Goal: Task Accomplishment & Management: Manage account settings

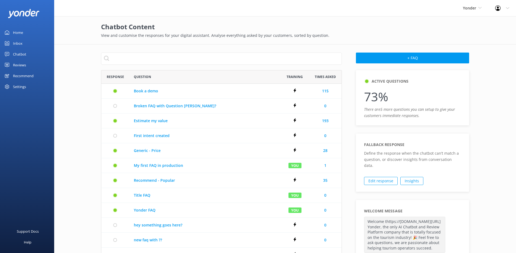
scroll to position [293, 237]
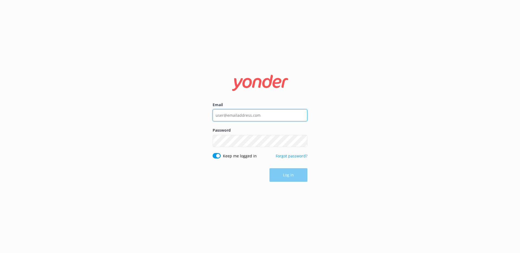
type input "[EMAIL_ADDRESS][DOMAIN_NAME]"
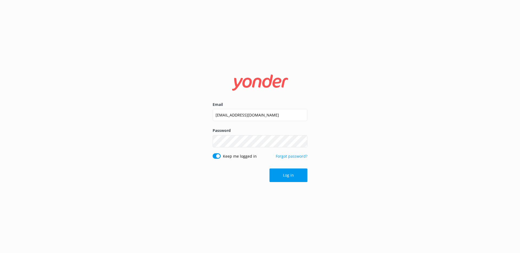
click at [169, 80] on div "Email [EMAIL_ADDRESS][DOMAIN_NAME] Password Show password Keep me logged in For…" at bounding box center [260, 126] width 520 height 253
click at [290, 179] on button "Log in" at bounding box center [289, 175] width 38 height 14
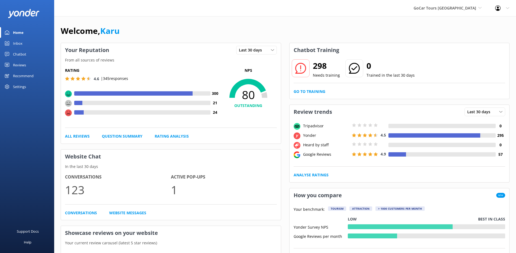
click at [20, 56] on div "Chatbot" at bounding box center [19, 54] width 13 height 11
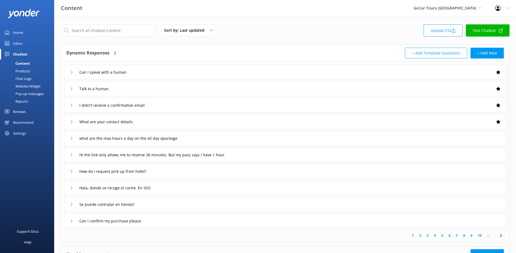
click at [21, 111] on div "Reviews" at bounding box center [19, 111] width 13 height 11
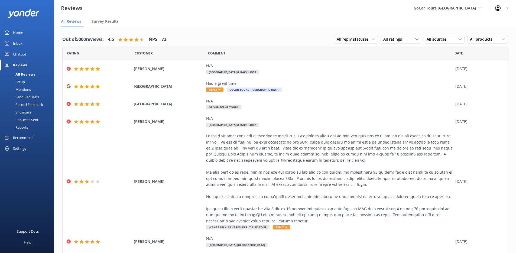
click at [28, 103] on div "Record Feedback" at bounding box center [23, 105] width 40 height 8
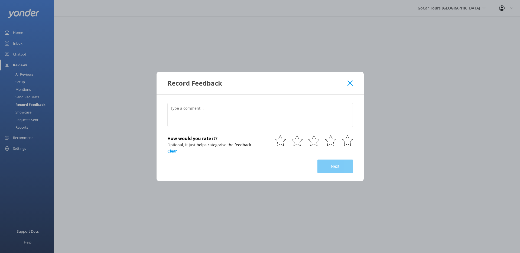
click at [350, 82] on use at bounding box center [350, 82] width 5 height 5
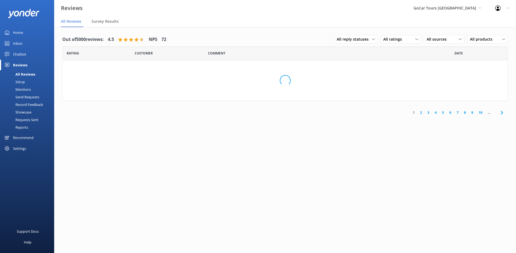
click at [28, 95] on div "Send Requests" at bounding box center [21, 97] width 36 height 8
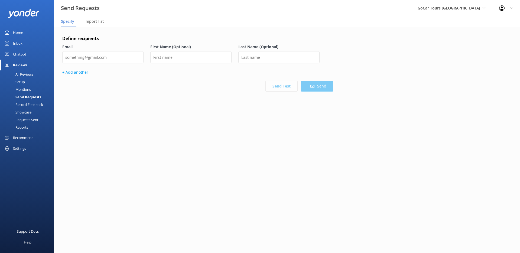
click at [28, 91] on div "Mentions" at bounding box center [17, 90] width 28 height 8
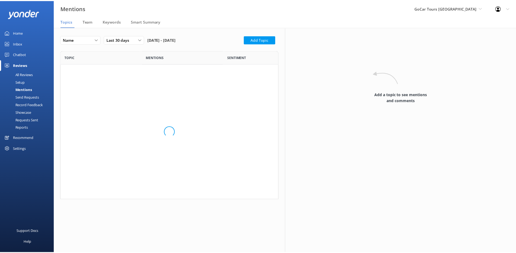
scroll to position [145, 216]
click at [31, 80] on link "Setup" at bounding box center [28, 82] width 51 height 8
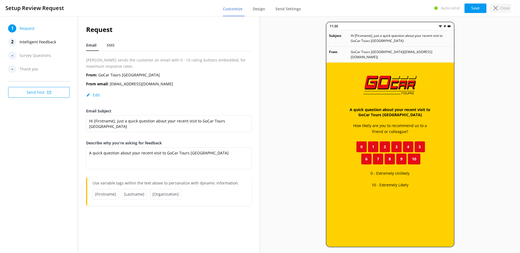
click at [505, 8] on p "Close" at bounding box center [505, 8] width 10 height 6
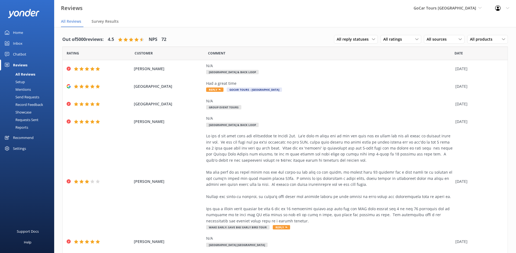
click at [30, 141] on div "Recommend" at bounding box center [23, 137] width 21 height 11
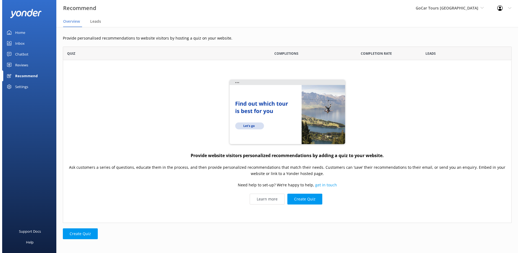
scroll to position [172, 445]
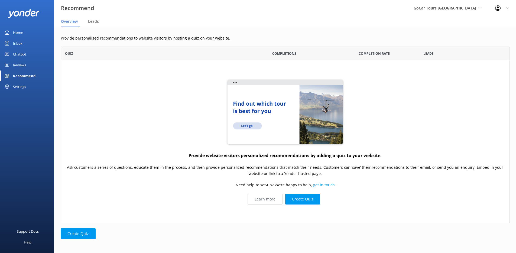
click at [20, 89] on div "Settings" at bounding box center [19, 86] width 13 height 11
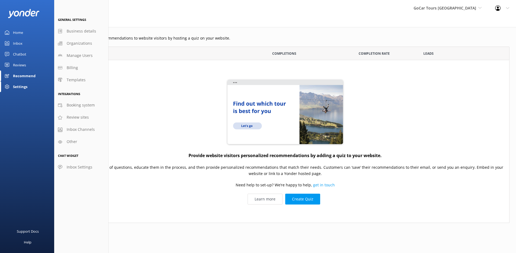
click at [21, 51] on div "Chatbot" at bounding box center [19, 54] width 13 height 11
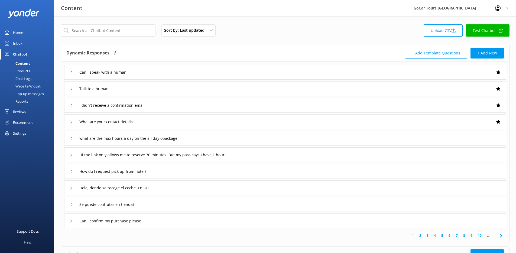
click at [32, 96] on div "Pop-up messages" at bounding box center [23, 94] width 41 height 8
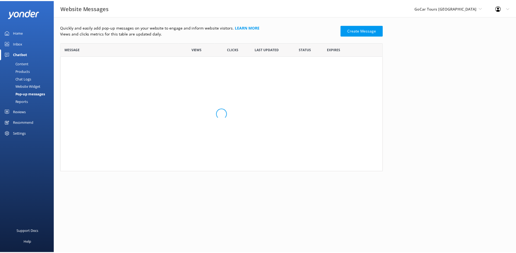
scroll to position [102, 321]
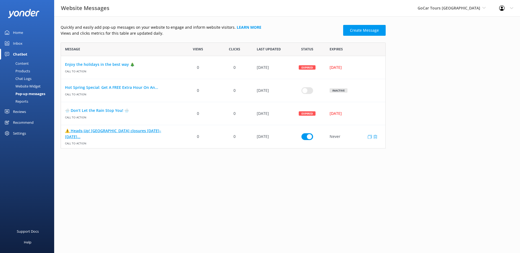
click at [116, 135] on link "⚠️ Heads-Up! [GEOGRAPHIC_DATA] closures [DATE]–[DATE]..." at bounding box center [120, 134] width 111 height 12
